Goal: Navigation & Orientation: Understand site structure

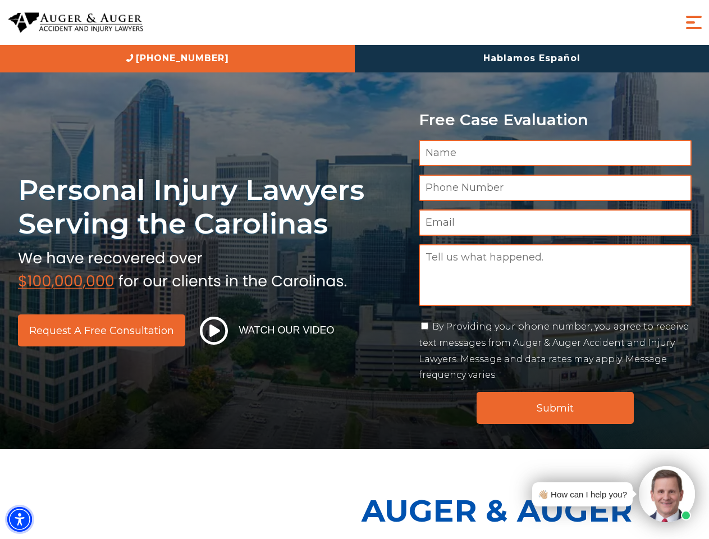
click at [20, 519] on img "Accessibility Menu" at bounding box center [19, 519] width 25 height 25
